Goal: Navigation & Orientation: Go to known website

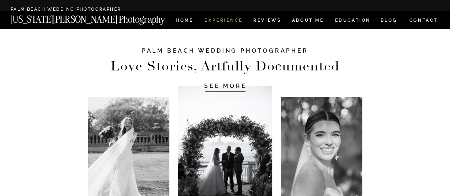
click at [217, 23] on nav "Experience" at bounding box center [222, 21] width 37 height 6
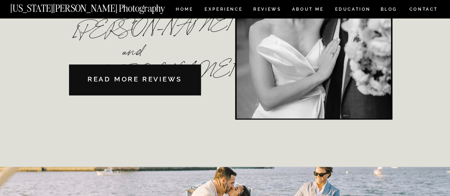
scroll to position [1724, 0]
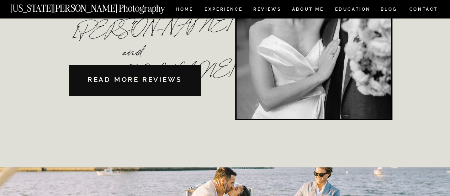
click at [132, 82] on nav "READ MORE REVIEWS" at bounding box center [135, 80] width 132 height 31
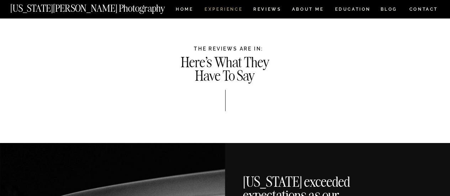
click at [220, 10] on nav "Experience" at bounding box center [222, 10] width 37 height 6
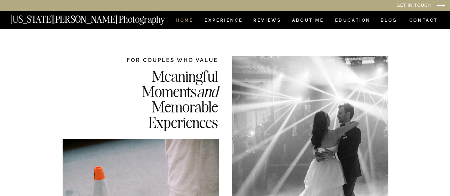
click at [180, 23] on nav "HOME" at bounding box center [184, 21] width 20 height 6
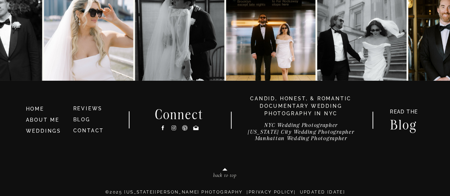
scroll to position [3909, 0]
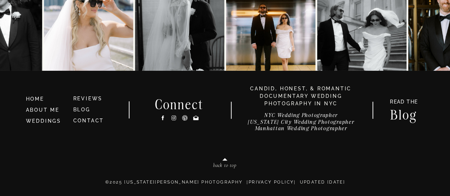
click at [174, 117] on icon at bounding box center [174, 117] width 6 height 7
